Goal: Information Seeking & Learning: Learn about a topic

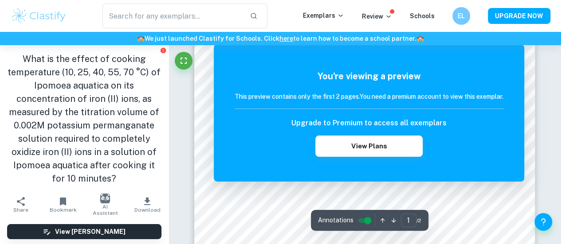
scroll to position [127, 0]
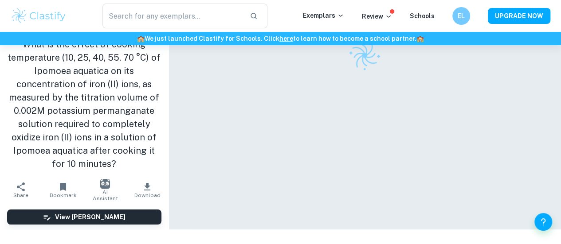
scroll to position [45, 0]
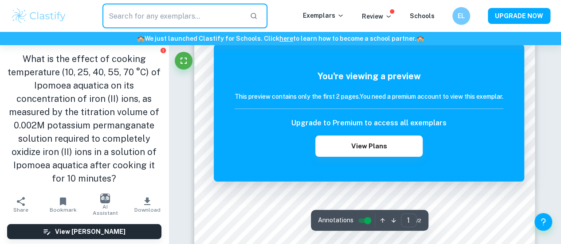
click at [147, 19] on input "text" at bounding box center [172, 16] width 140 height 25
click at [43, 16] on img at bounding box center [39, 16] width 56 height 18
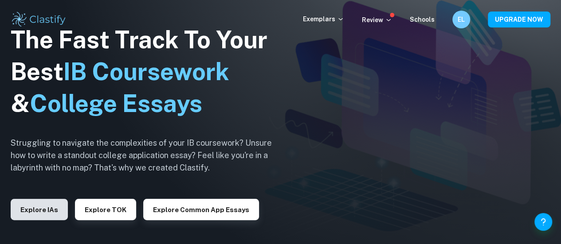
click at [54, 205] on button "Explore IAs" at bounding box center [39, 209] width 57 height 21
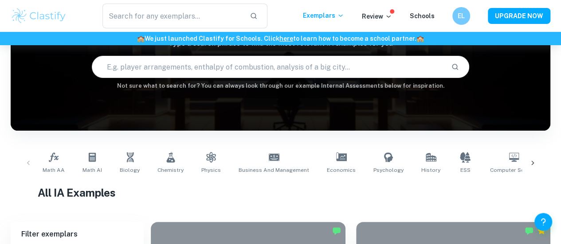
scroll to position [77, 0]
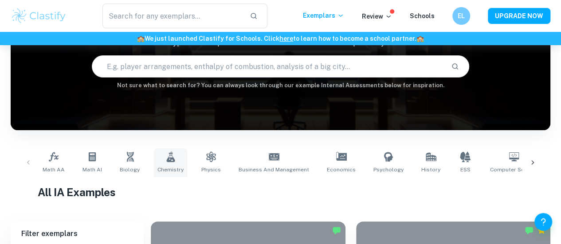
click at [179, 164] on link "Chemistry" at bounding box center [170, 162] width 33 height 29
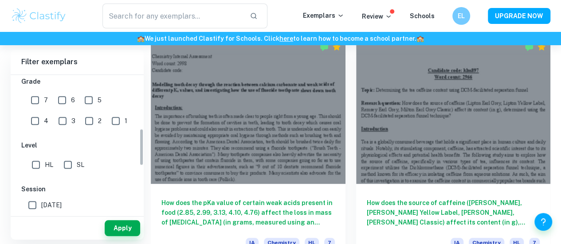
scroll to position [198, 0]
click at [41, 202] on input "[DATE]" at bounding box center [33, 203] width 18 height 18
checkbox input "true"
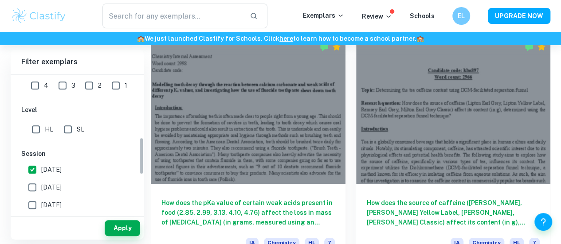
click at [51, 190] on span "[DATE]" at bounding box center [51, 188] width 20 height 10
click at [41, 190] on input "[DATE]" at bounding box center [33, 188] width 18 height 18
checkbox input "true"
click at [119, 233] on button "Apply" at bounding box center [122, 228] width 35 height 16
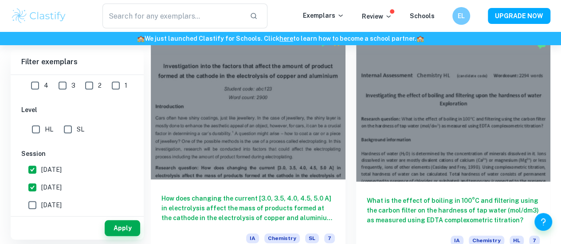
scroll to position [257, 0]
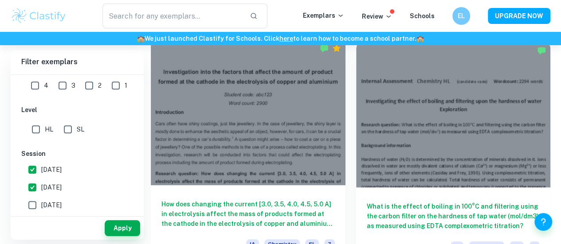
click at [220, 200] on h6 "How does changing the current [3.0, 3.5, 4.0, 4.5, 5.0 A] in electrolysis affec…" at bounding box center [247, 214] width 173 height 29
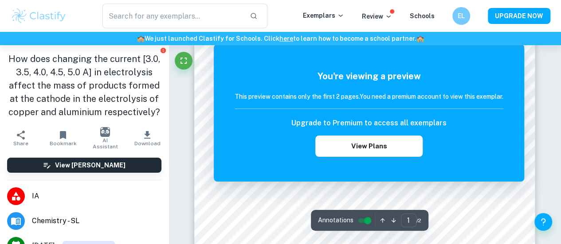
scroll to position [88, 0]
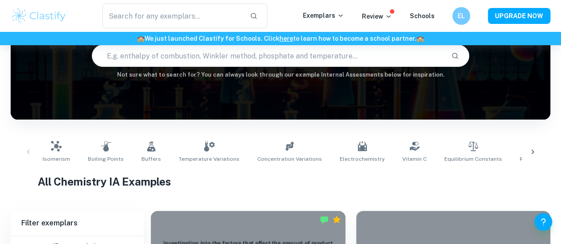
scroll to position [257, 0]
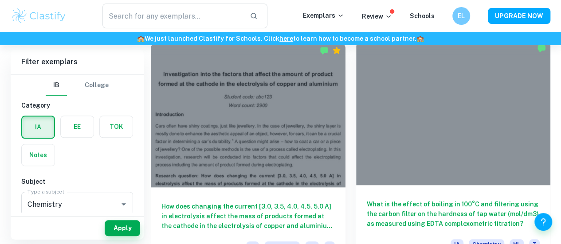
click at [367, 200] on h6 "What is the effect of boiling in 100°C and filtering using the carbon filter on…" at bounding box center [453, 214] width 173 height 29
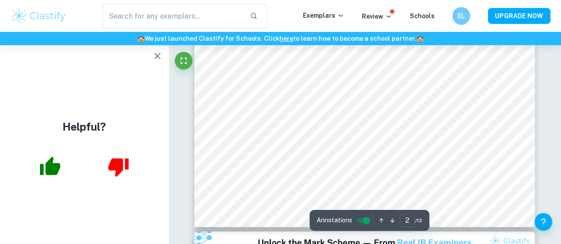
scroll to position [849, 0]
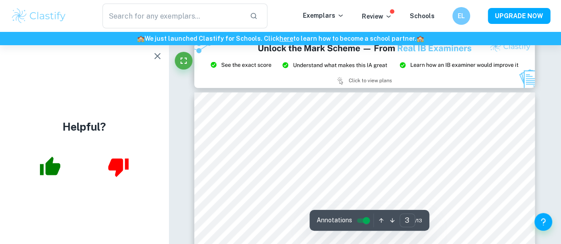
type input "2"
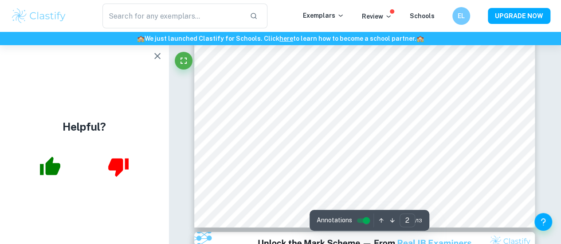
scroll to position [848, 0]
